Goal: Transaction & Acquisition: Book appointment/travel/reservation

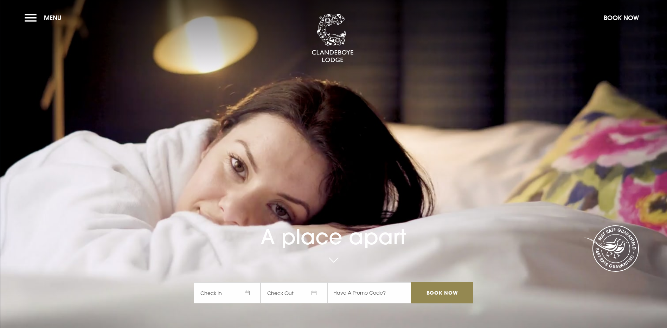
click at [253, 282] on span "Check In" at bounding box center [227, 292] width 67 height 21
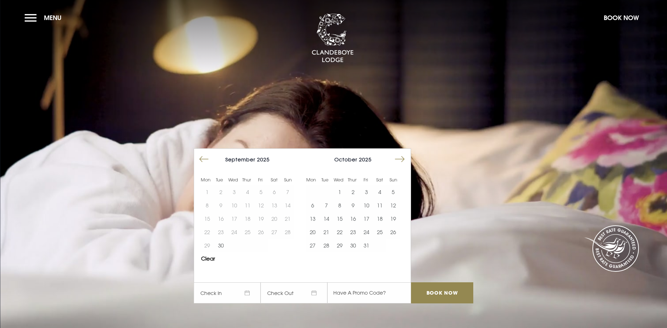
click at [403, 153] on button "Move forward to switch to the next month." at bounding box center [399, 159] width 13 height 13
click at [402, 153] on button "Move forward to switch to the next month." at bounding box center [399, 159] width 13 height 13
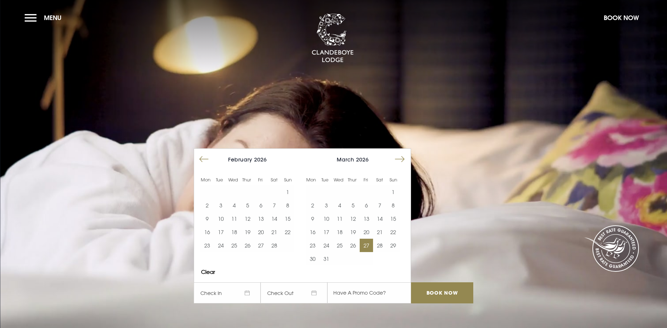
click at [368, 239] on button "27" at bounding box center [366, 245] width 13 height 13
click at [445, 282] on input "Book Now" at bounding box center [442, 292] width 62 height 21
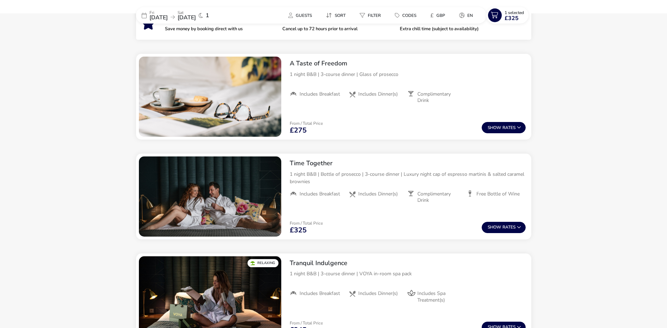
scroll to position [302, 0]
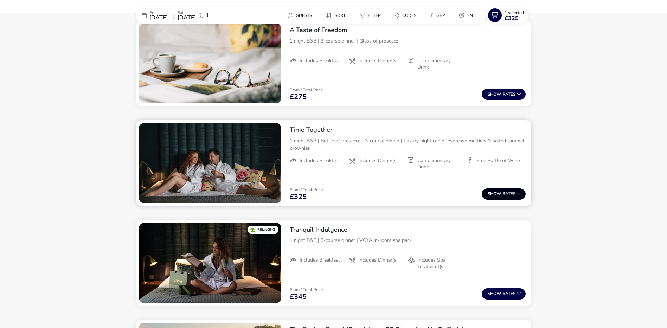
click at [514, 194] on button "Show Rates" at bounding box center [504, 193] width 44 height 11
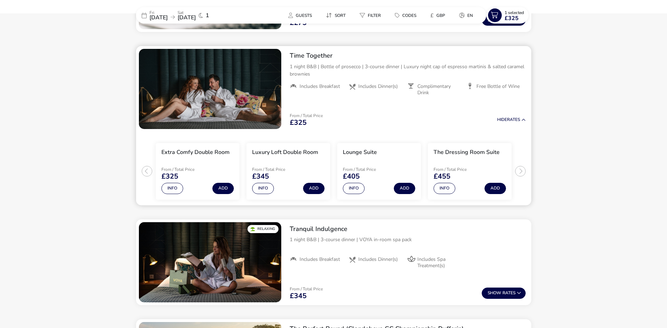
scroll to position [387, 0]
